Goal: Contribute content: Add original content to the website for others to see

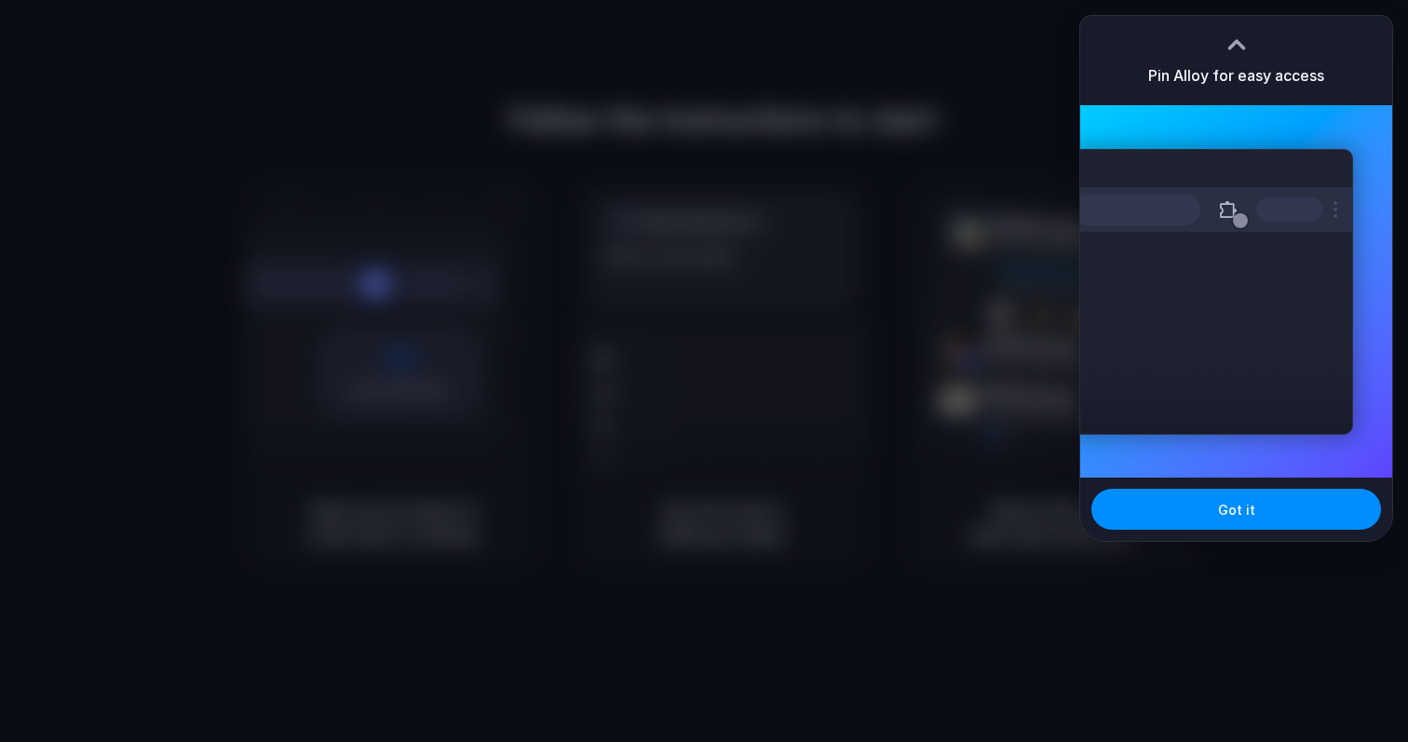
click at [753, 169] on div at bounding box center [704, 371] width 1408 height 742
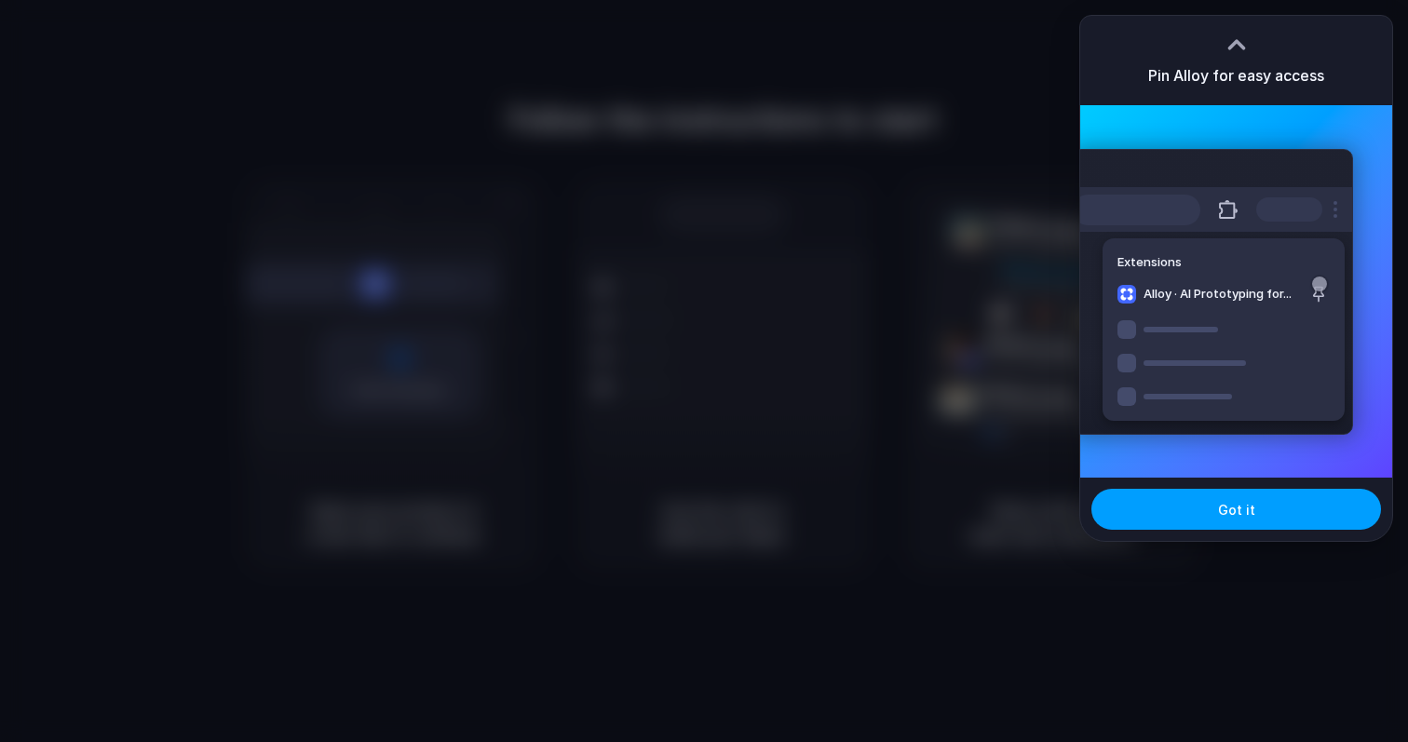
click at [1188, 506] on button "Got it" at bounding box center [1236, 509] width 290 height 41
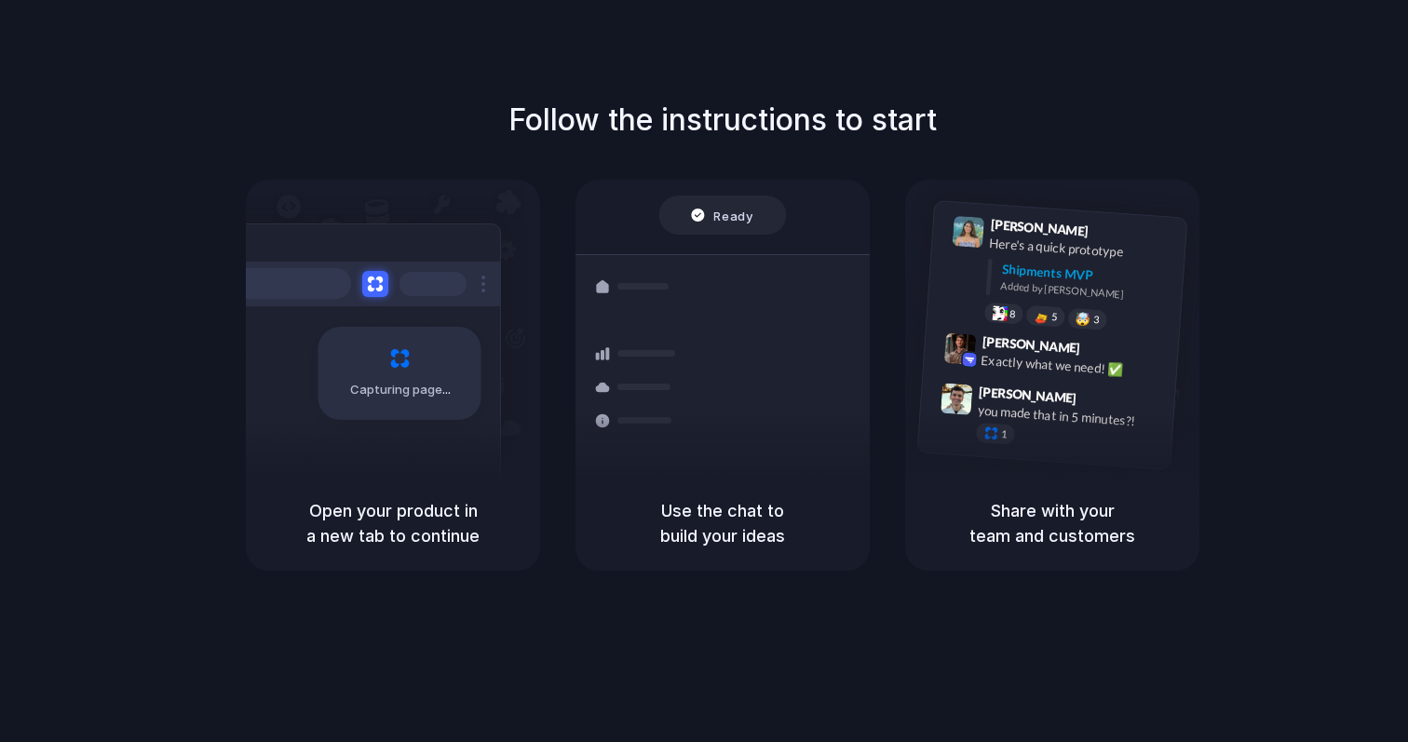
click at [844, 371] on div at bounding box center [844, 371] width 0 height 0
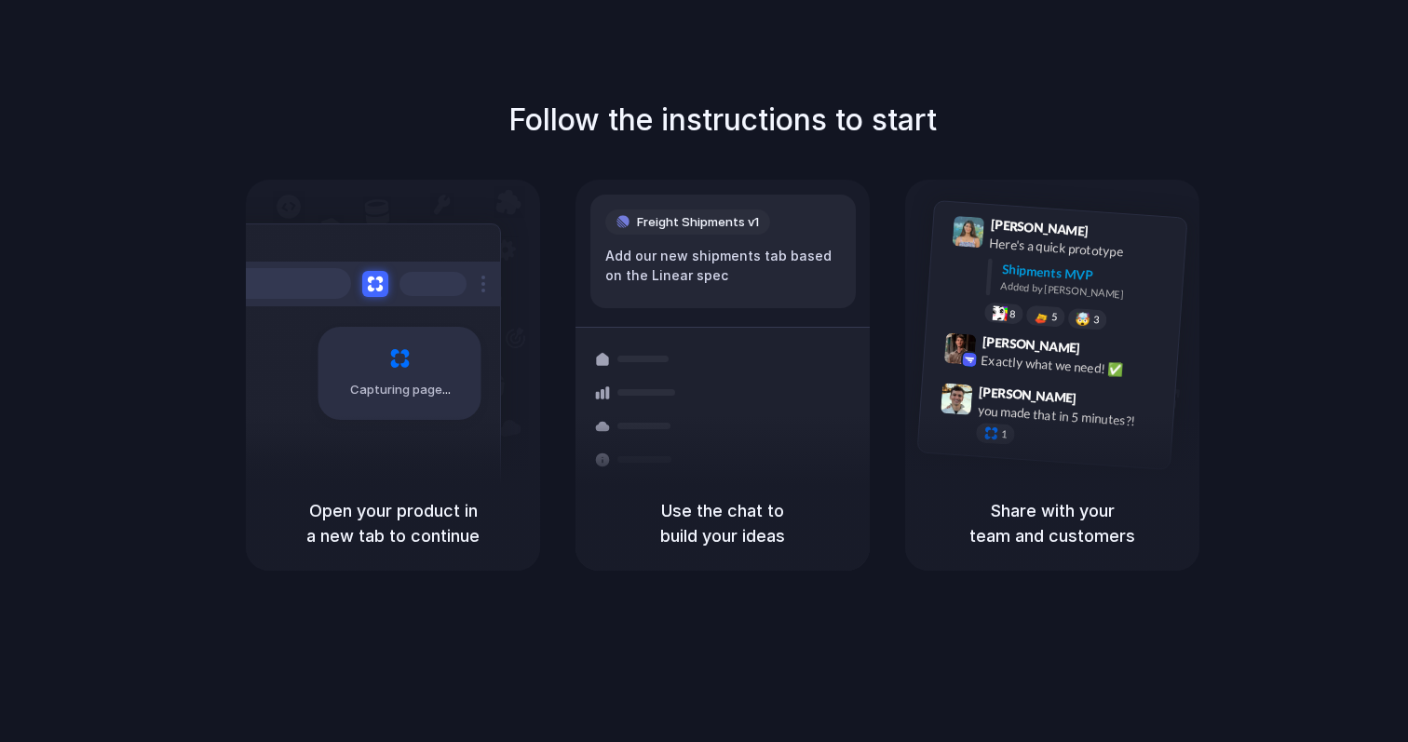
click at [1063, 114] on div "Follow the instructions to start Capturing page Open your product in a new tab …" at bounding box center [723, 334] width 1408 height 473
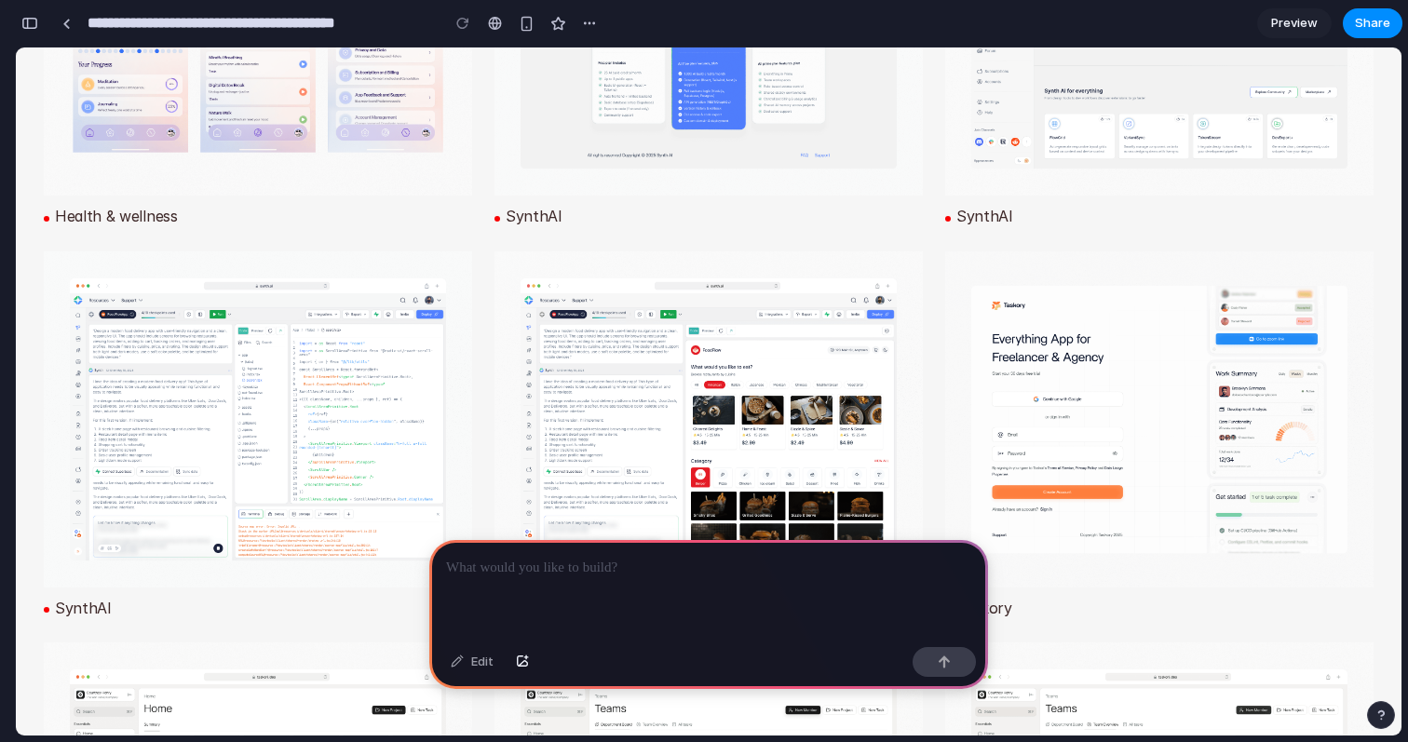
scroll to position [3113, 0]
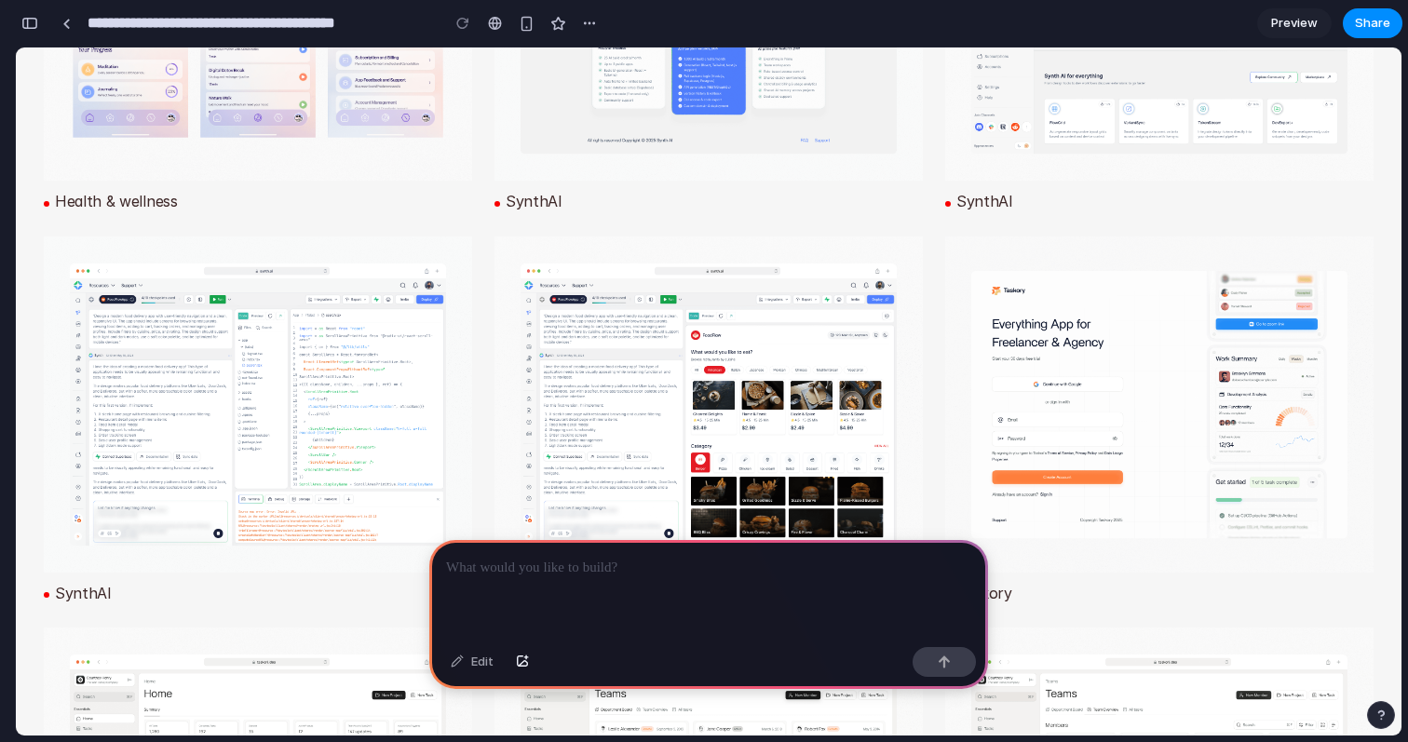
click at [709, 351] on img at bounding box center [708, 404] width 428 height 336
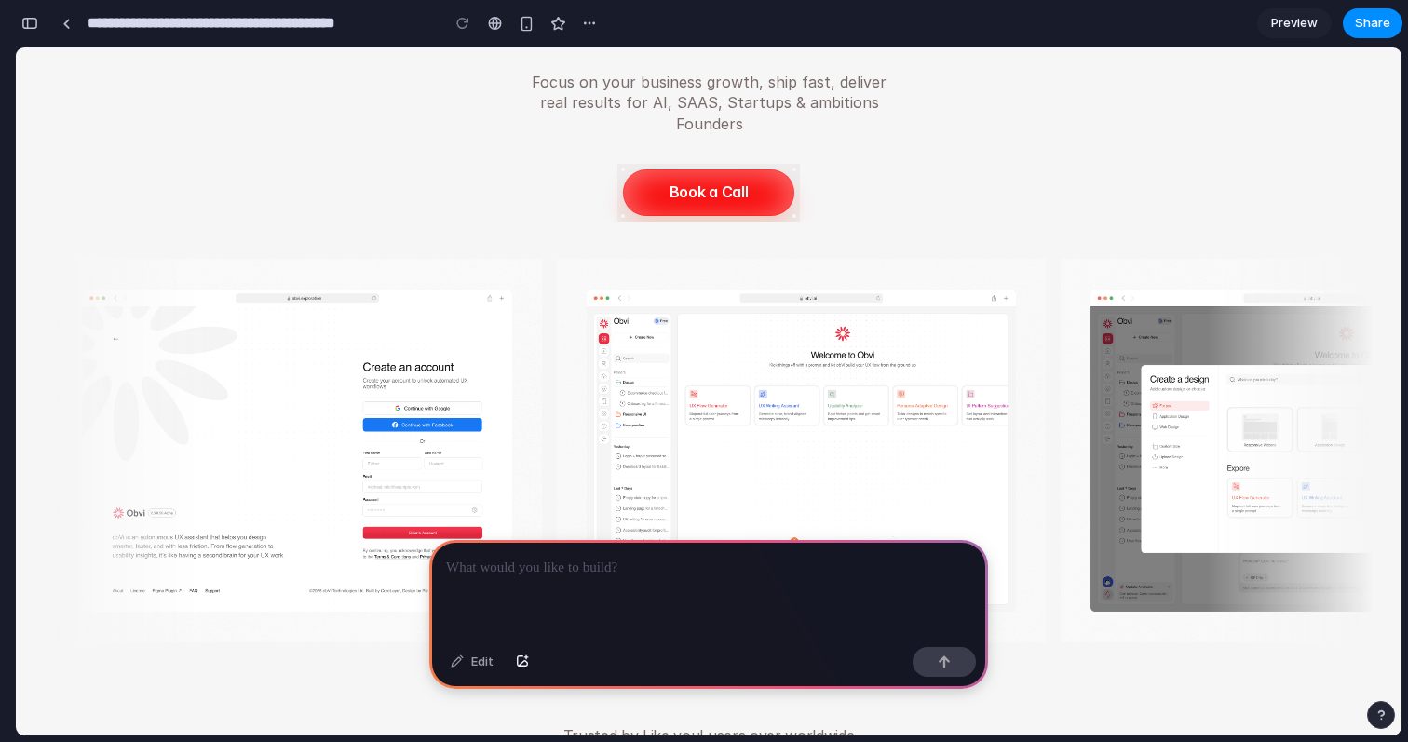
scroll to position [0, 0]
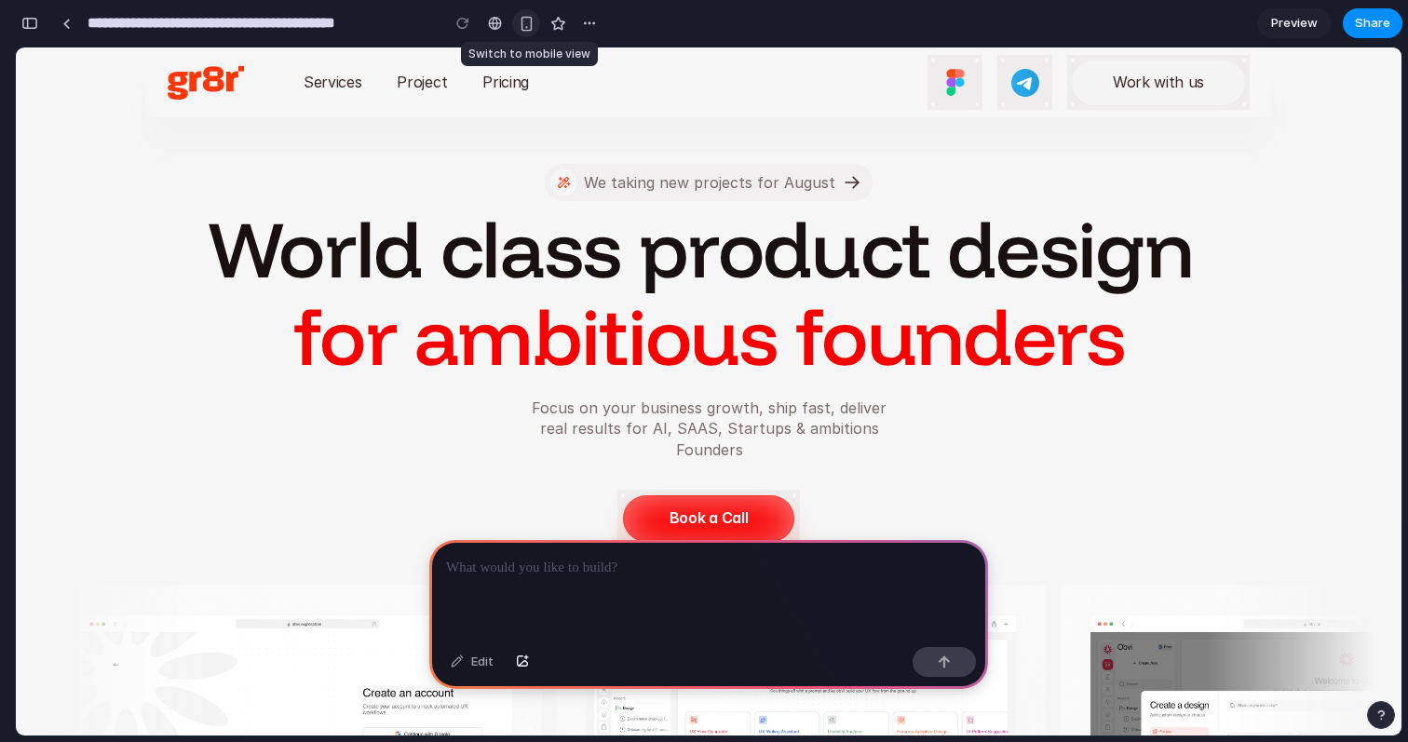
click at [524, 27] on div "button" at bounding box center [527, 24] width 16 height 16
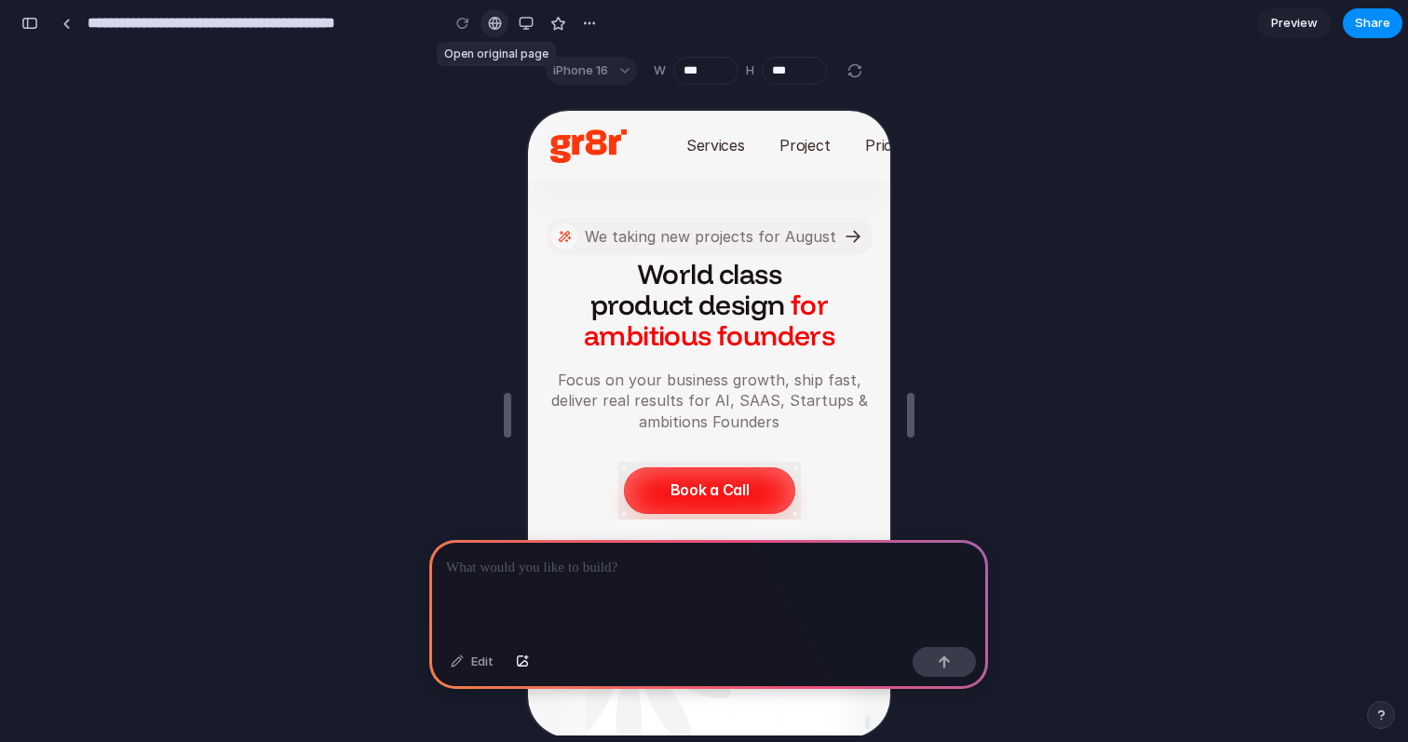
click at [493, 27] on div at bounding box center [495, 23] width 14 height 15
click at [515, 28] on button "button" at bounding box center [526, 23] width 28 height 28
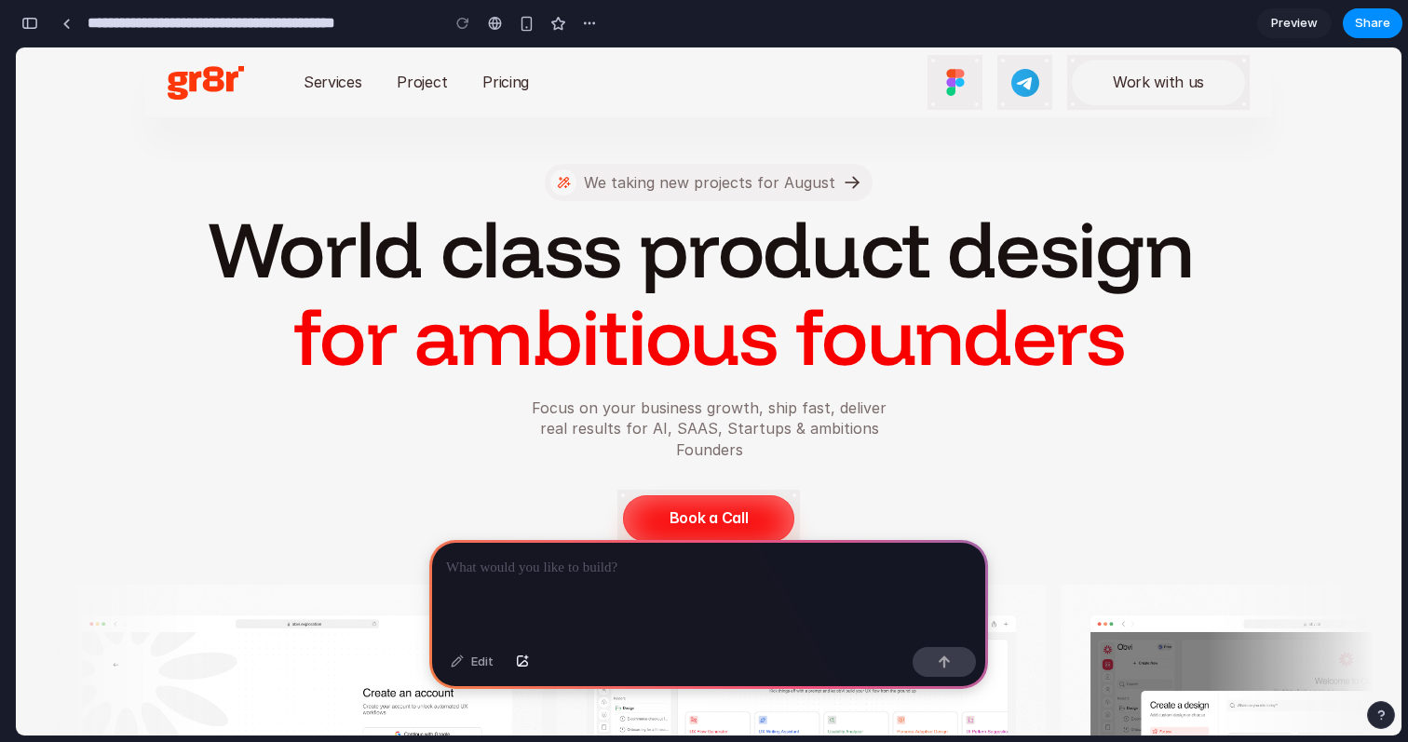
click at [602, 567] on p at bounding box center [708, 568] width 525 height 22
click at [1325, 25] on link "Preview" at bounding box center [1294, 23] width 74 height 30
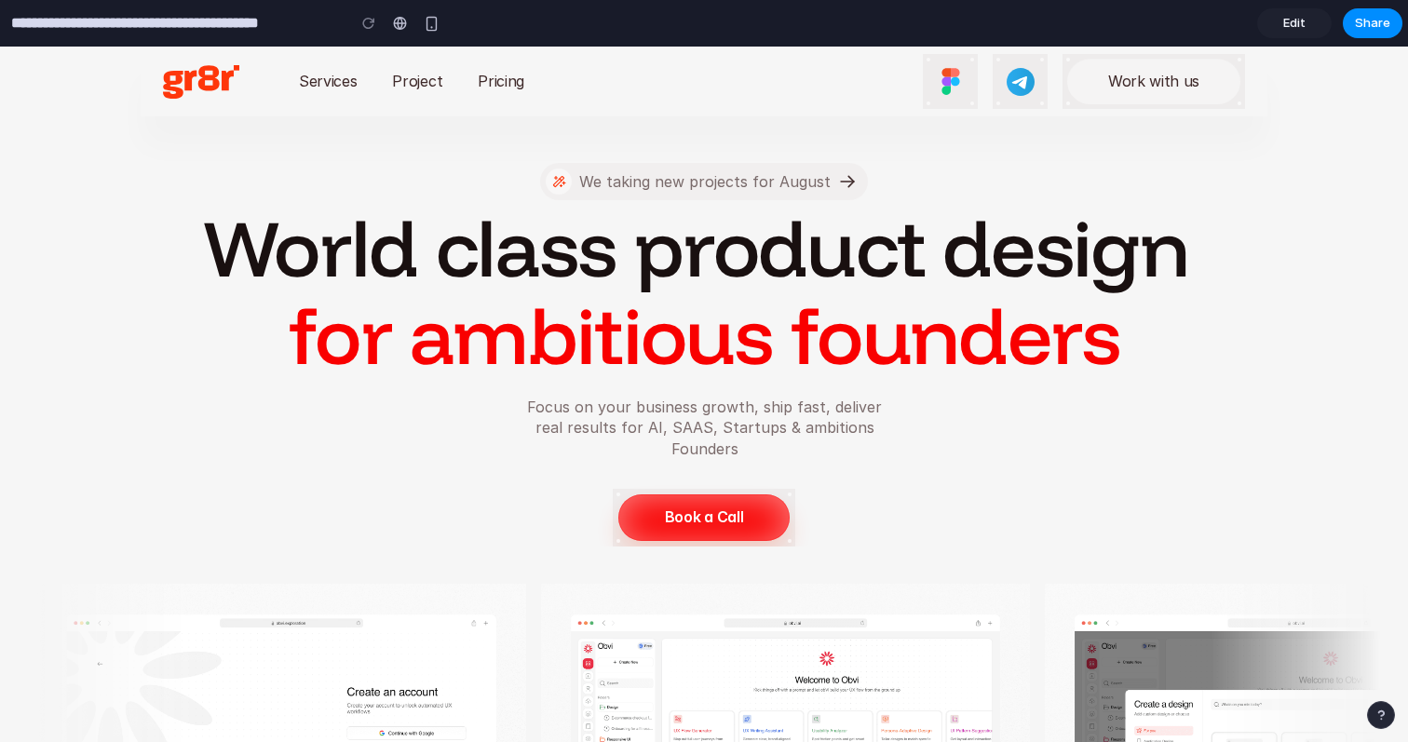
click at [1309, 26] on link "Edit" at bounding box center [1294, 23] width 74 height 30
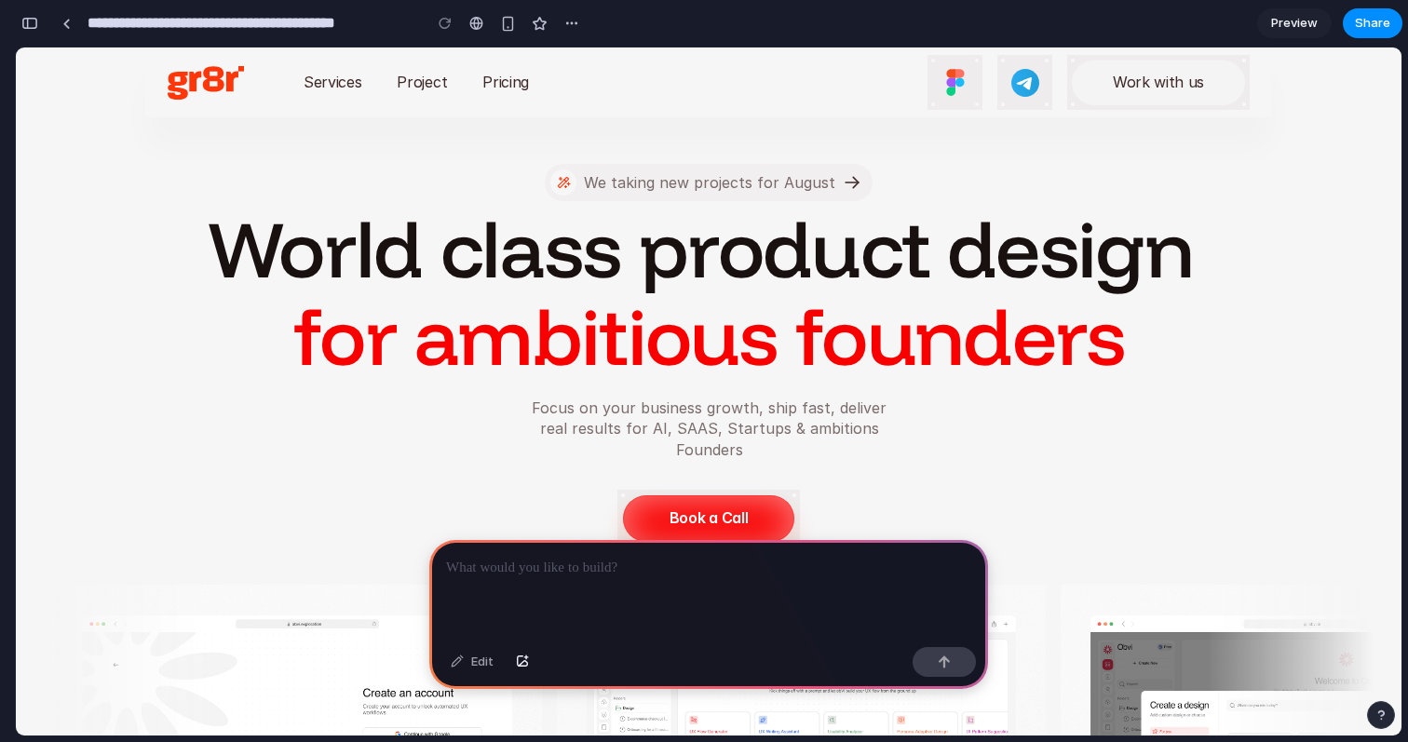
click at [1309, 26] on span "Preview" at bounding box center [1294, 23] width 47 height 19
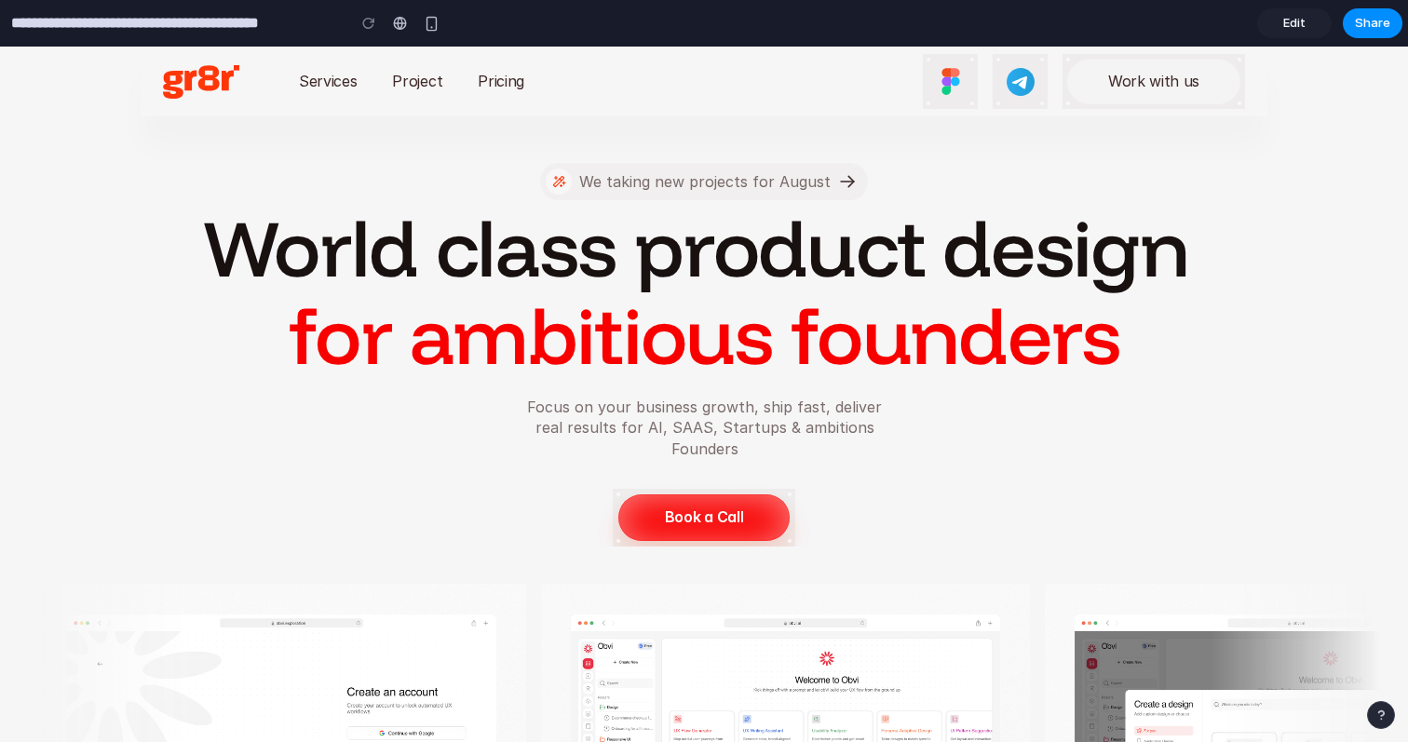
click at [1309, 26] on link "Edit" at bounding box center [1294, 23] width 74 height 30
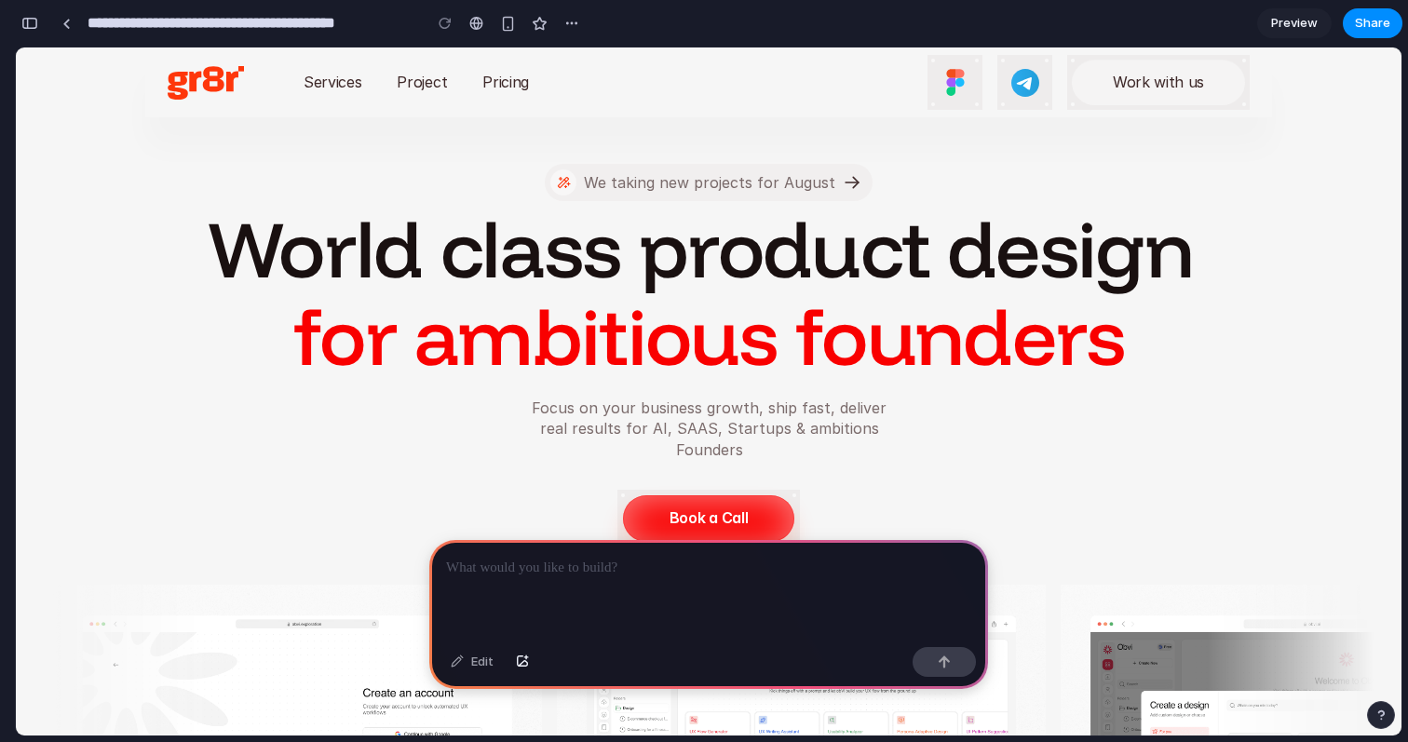
click at [1309, 26] on span "Preview" at bounding box center [1294, 23] width 47 height 19
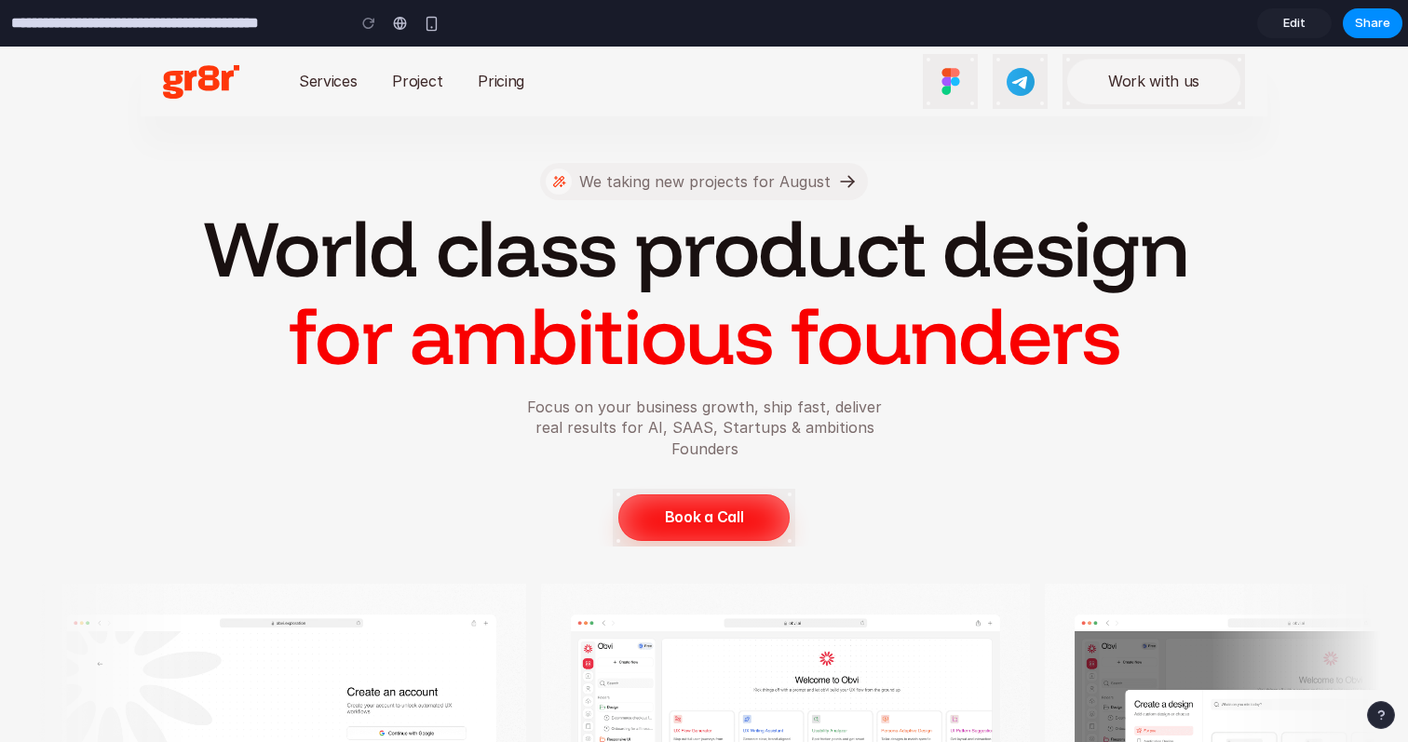
click at [1309, 26] on link "Edit" at bounding box center [1294, 23] width 74 height 30
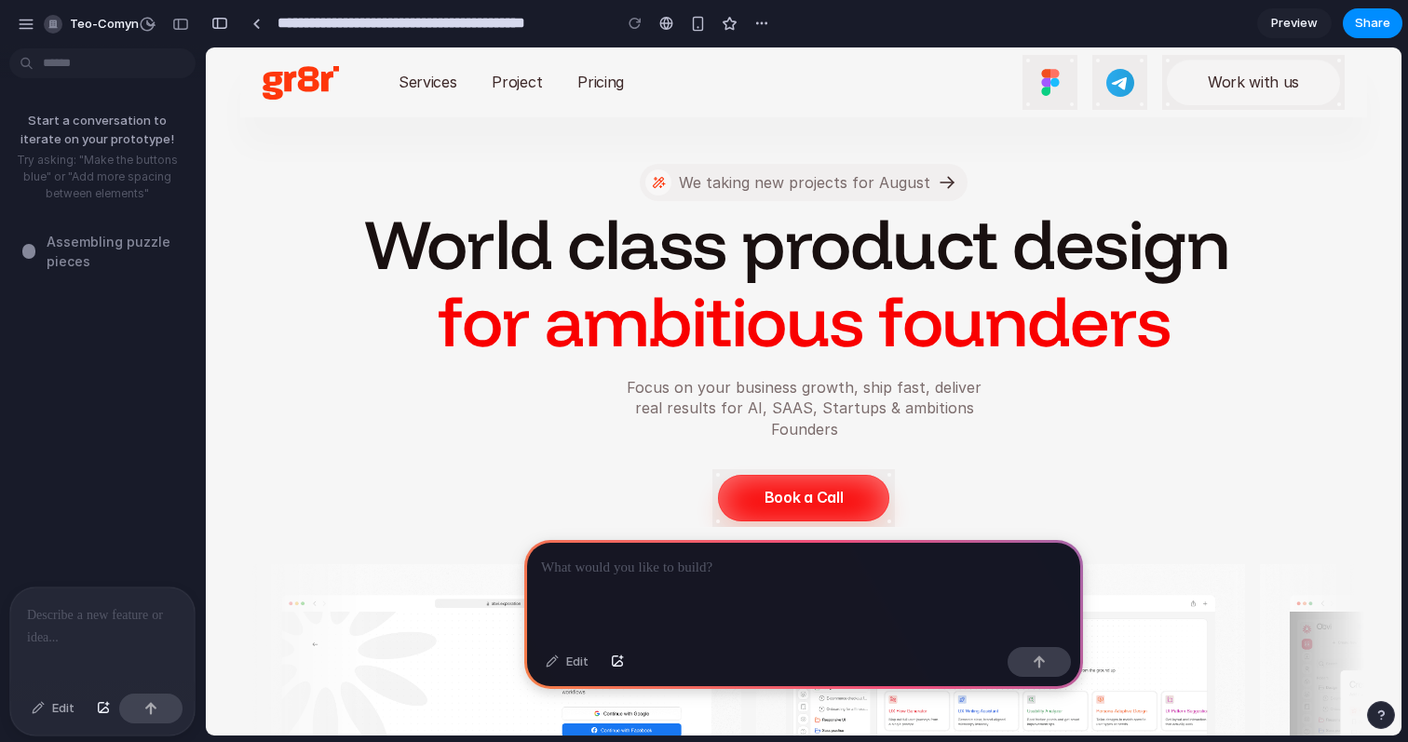
click at [111, 633] on div at bounding box center [102, 636] width 184 height 99
click at [21, 27] on div "button" at bounding box center [26, 24] width 17 height 17
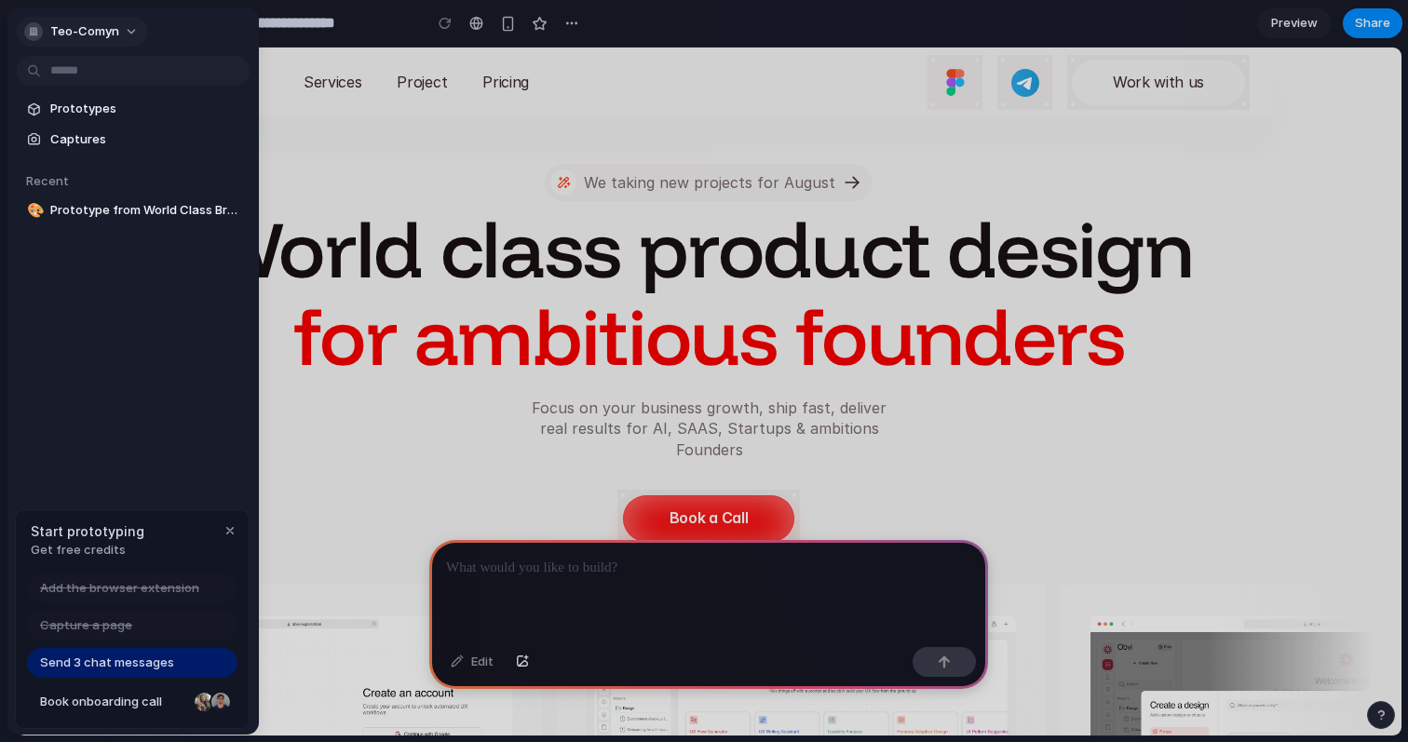
click at [127, 35] on button "teo-comyn" at bounding box center [82, 32] width 131 height 30
click at [127, 35] on div "Settings Invite members Change theme Sign out" at bounding box center [704, 371] width 1408 height 742
click at [227, 530] on div "button" at bounding box center [230, 530] width 15 height 15
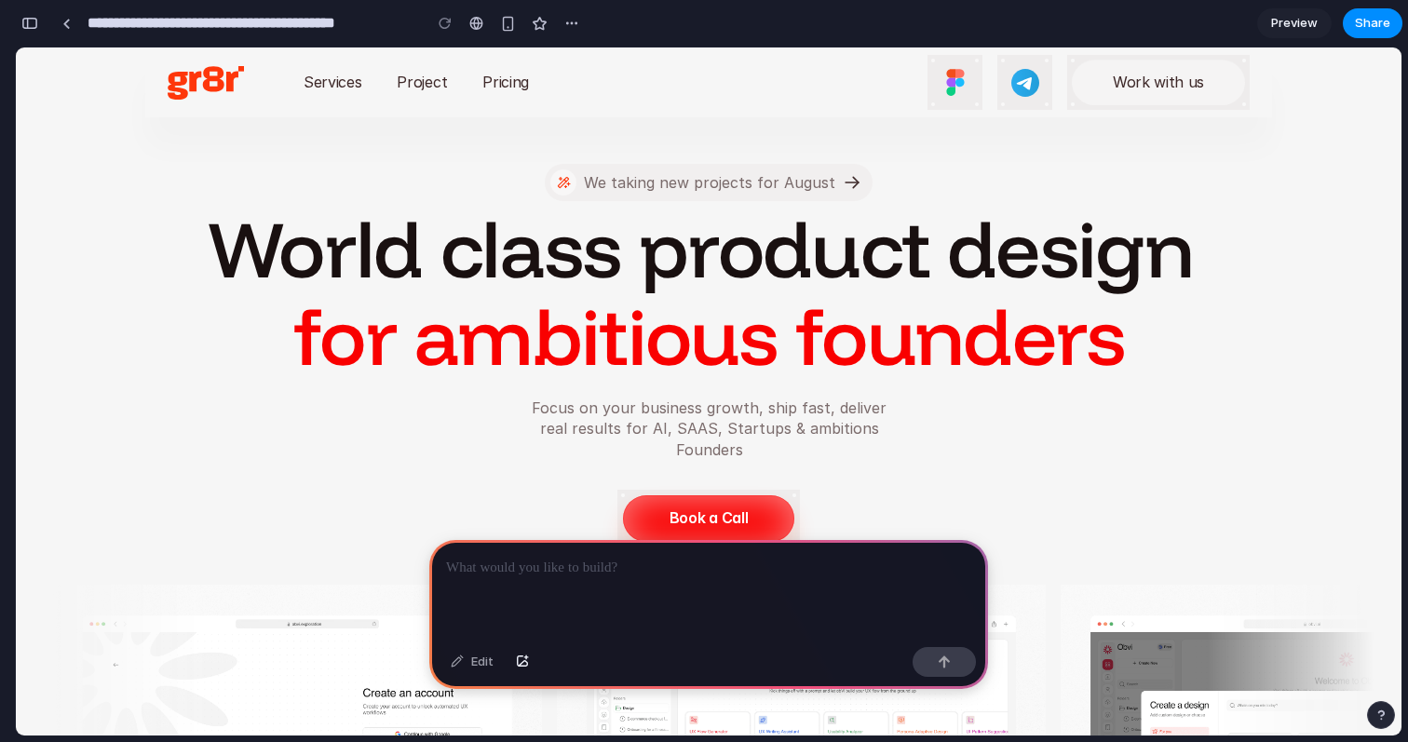
click at [580, 588] on div at bounding box center [708, 590] width 559 height 100
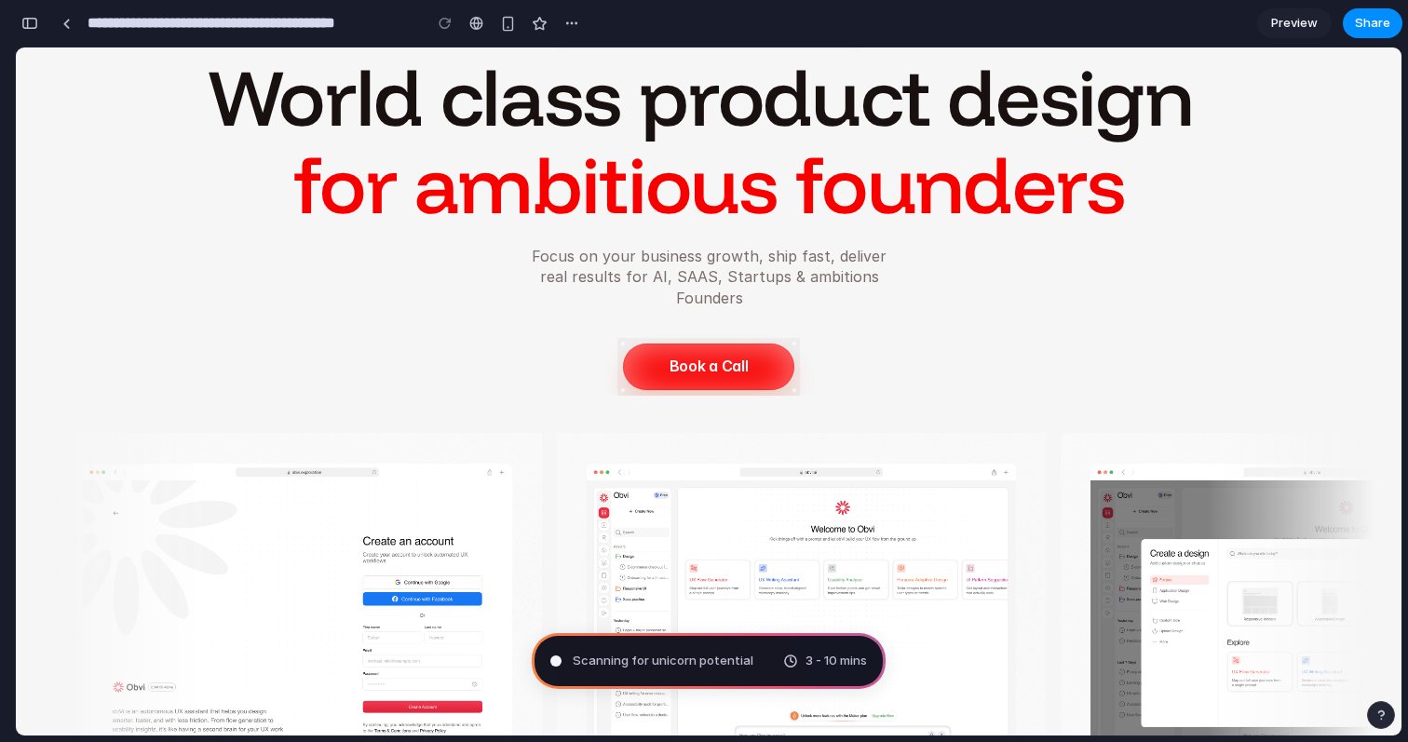
scroll to position [13, 0]
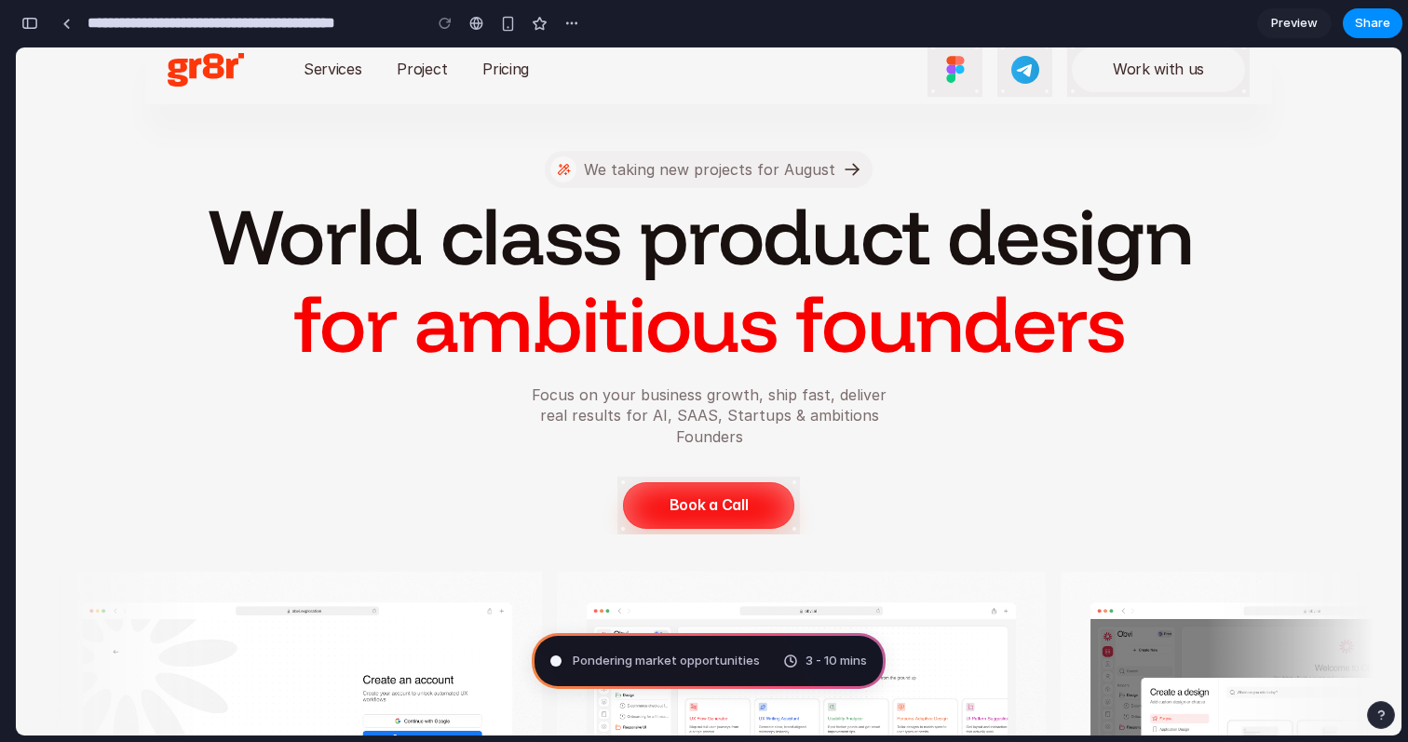
type input "**********"
